Goal: Information Seeking & Learning: Find specific fact

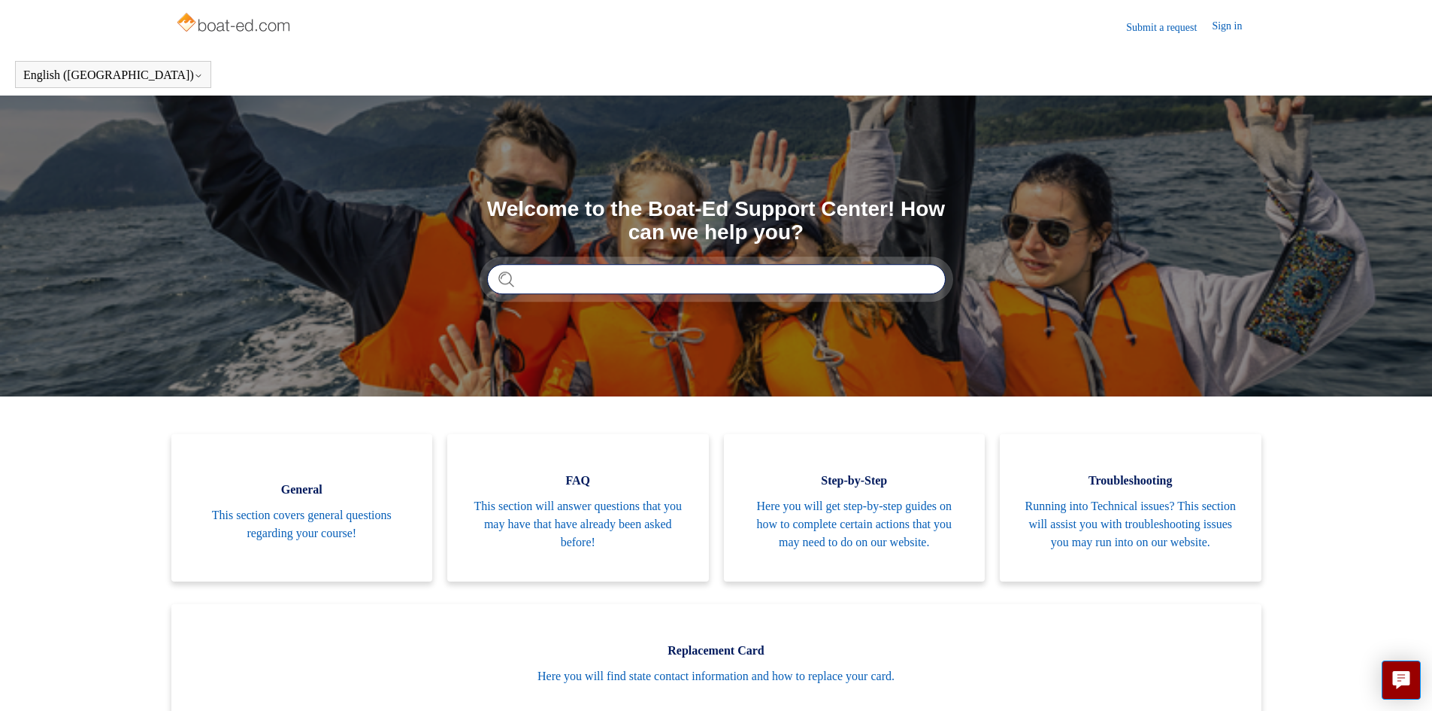
click at [611, 284] on input "Search" at bounding box center [716, 279] width 459 height 30
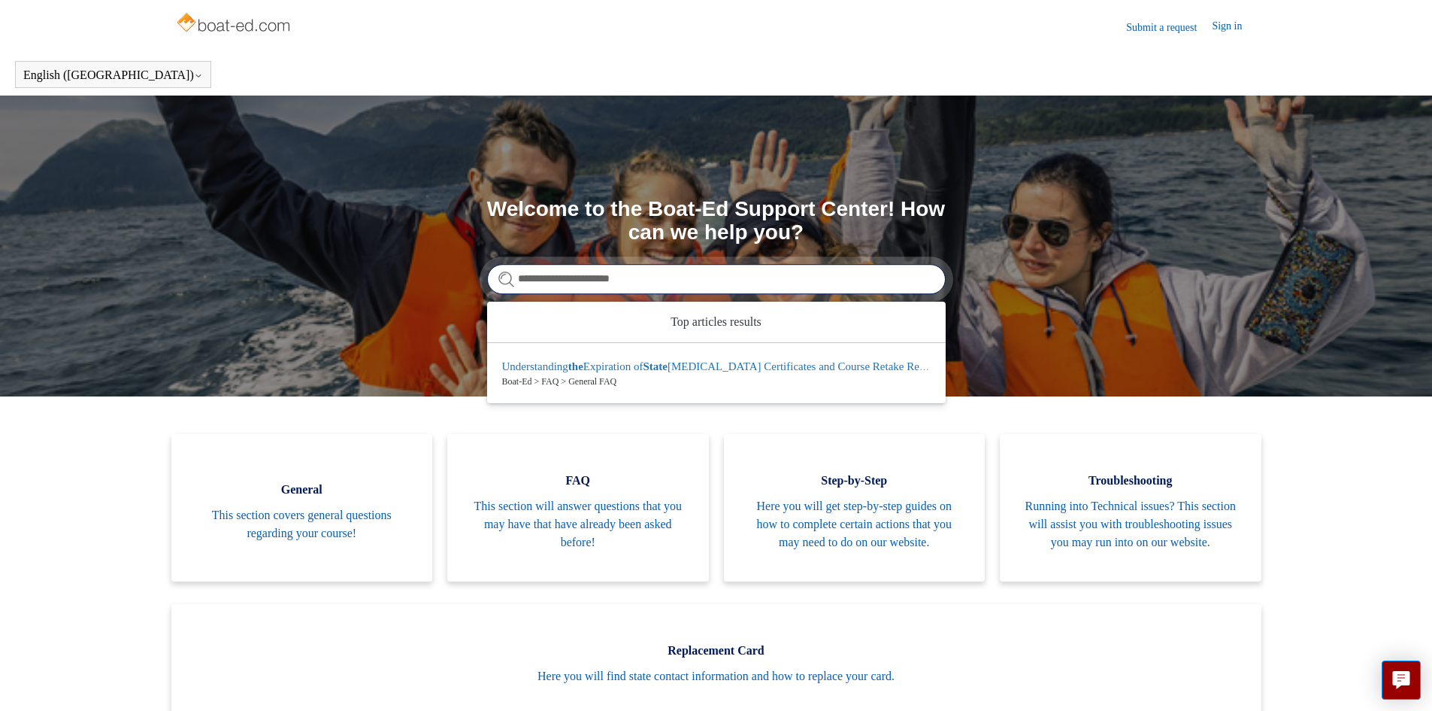
type input "**********"
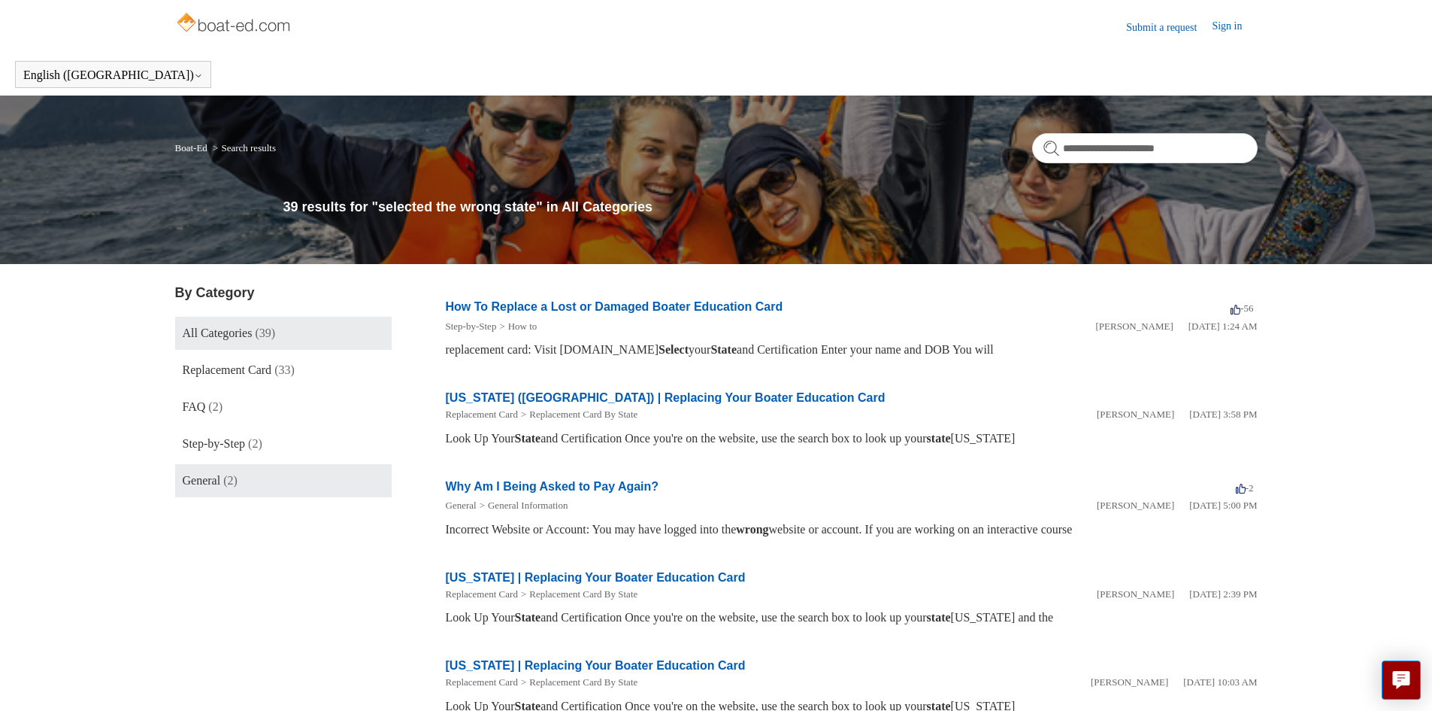
click at [260, 476] on link "General (2)" at bounding box center [283, 480] width 217 height 33
